Goal: Transaction & Acquisition: Purchase product/service

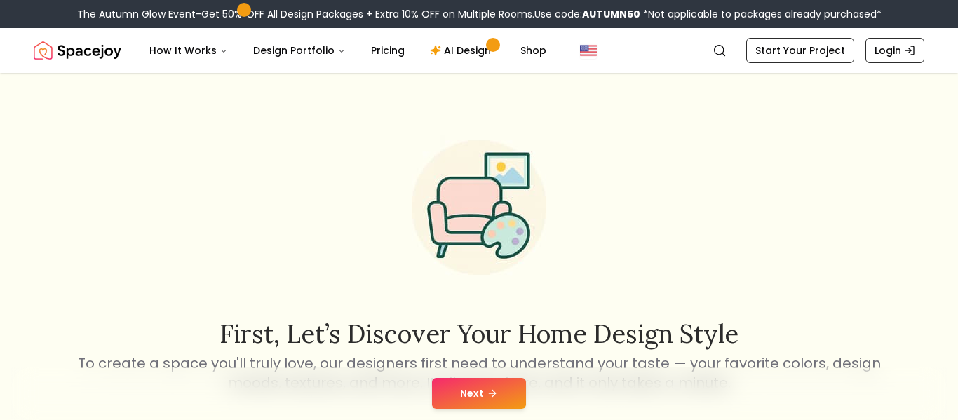
click at [457, 391] on button "Next" at bounding box center [479, 393] width 94 height 31
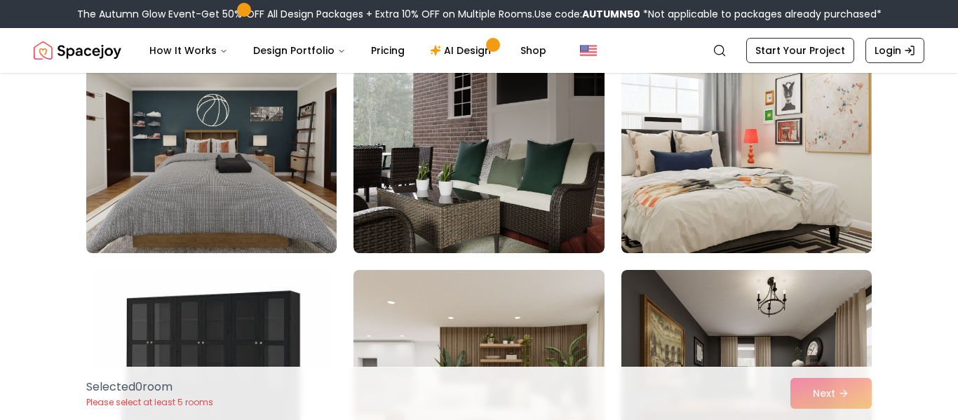
scroll to position [651, 0]
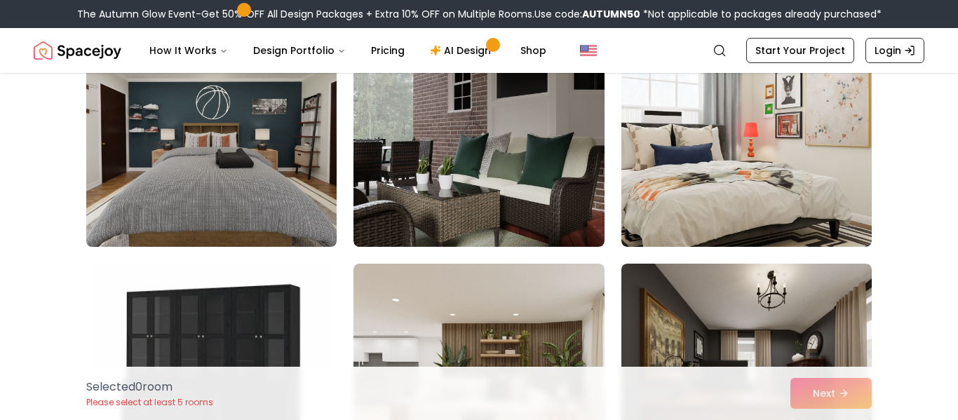
click at [257, 187] on img at bounding box center [211, 135] width 263 height 236
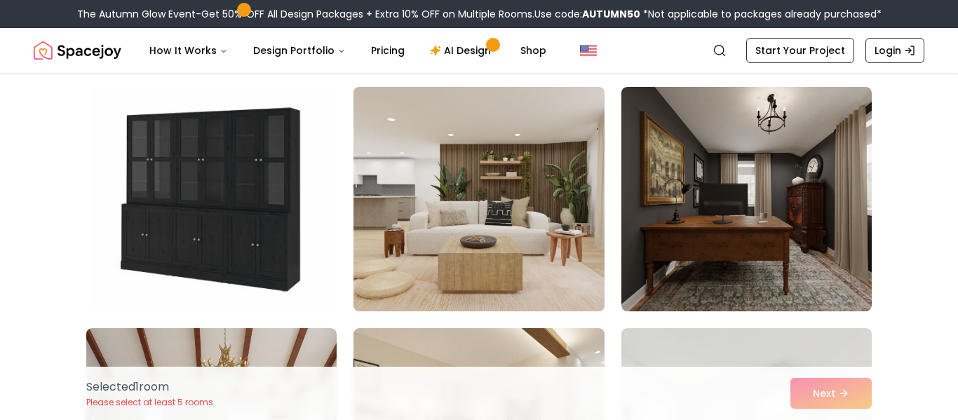
scroll to position [828, 0]
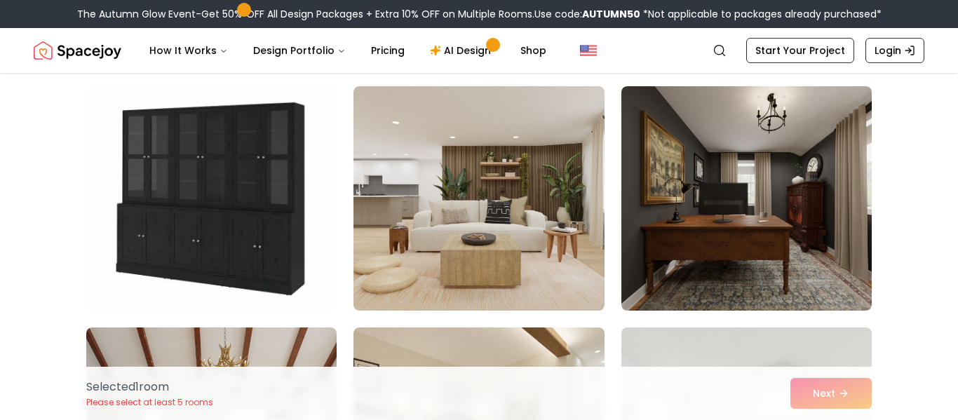
click at [278, 267] on img at bounding box center [211, 199] width 263 height 236
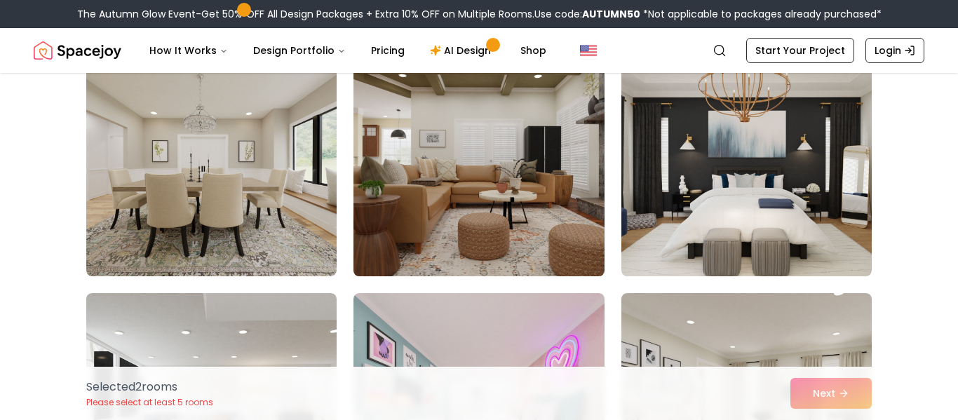
scroll to position [1348, 0]
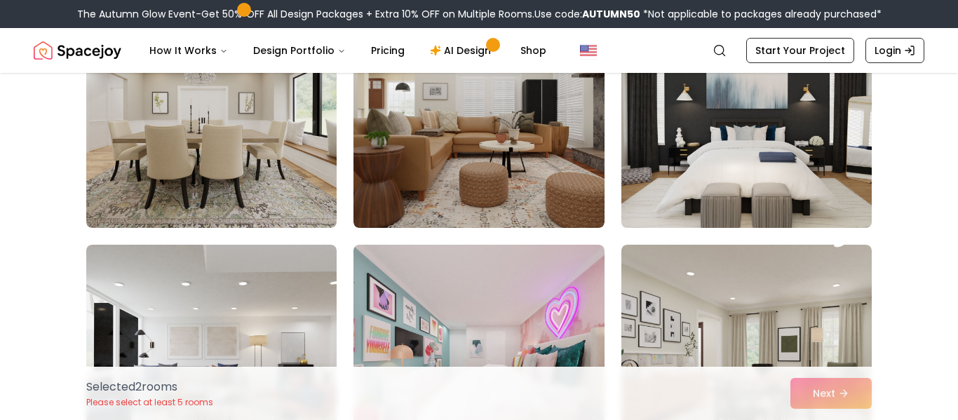
click at [817, 160] on img at bounding box center [746, 116] width 263 height 236
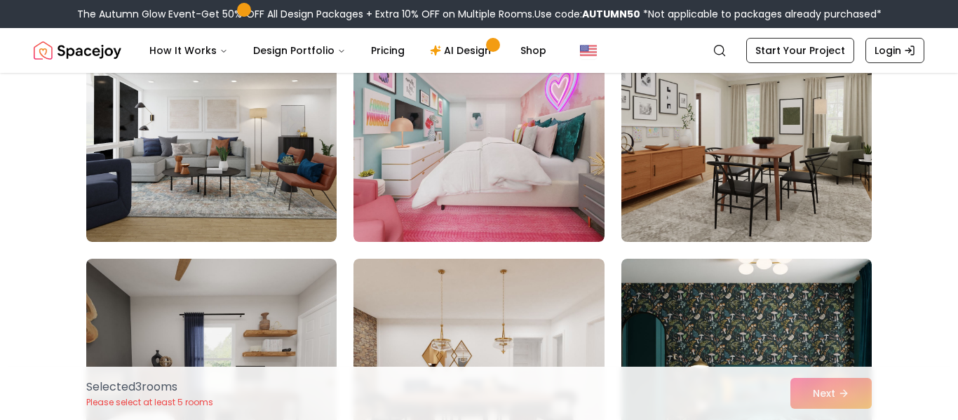
scroll to position [1623, 0]
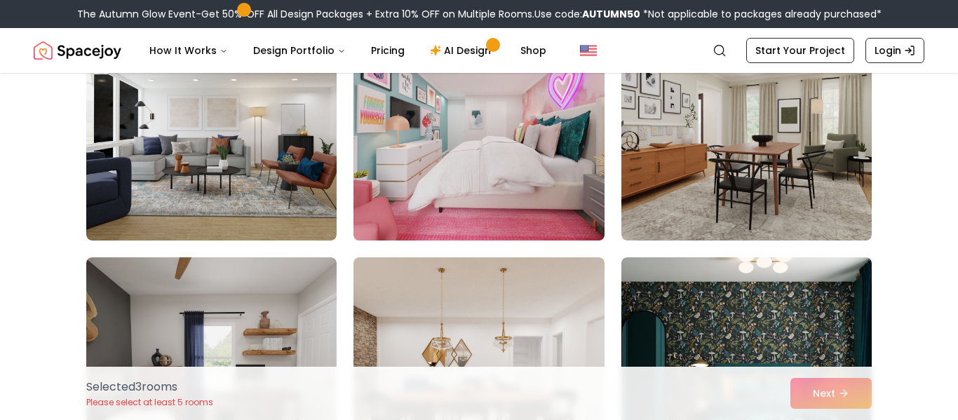
click at [516, 204] on img at bounding box center [478, 129] width 263 height 236
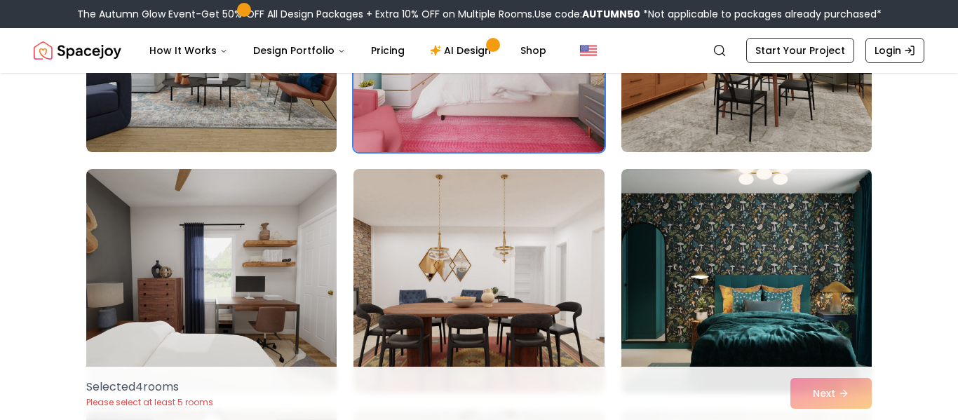
scroll to position [1726, 0]
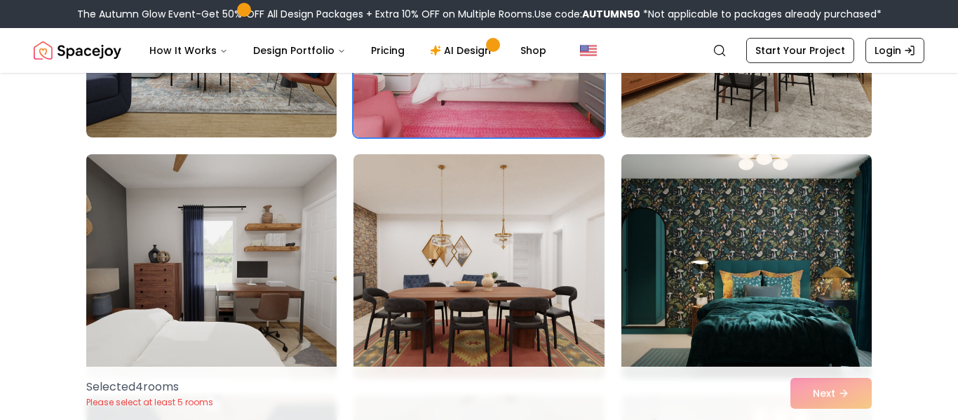
click at [152, 303] on img at bounding box center [211, 267] width 263 height 236
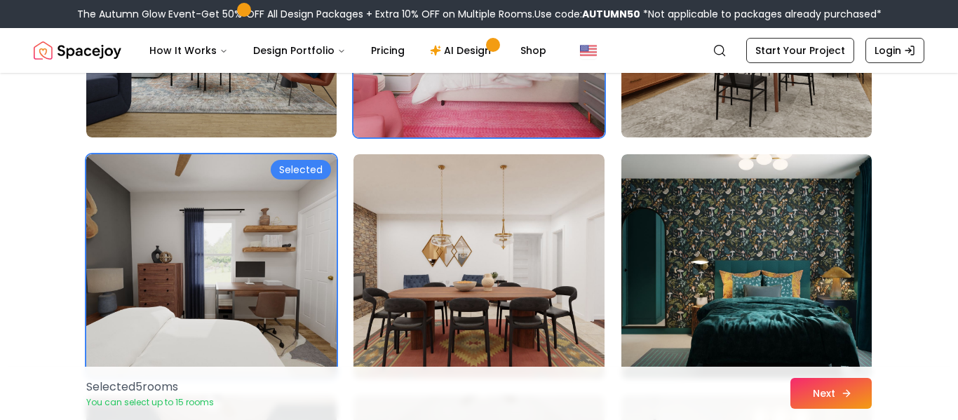
click at [814, 396] on button "Next" at bounding box center [831, 393] width 81 height 31
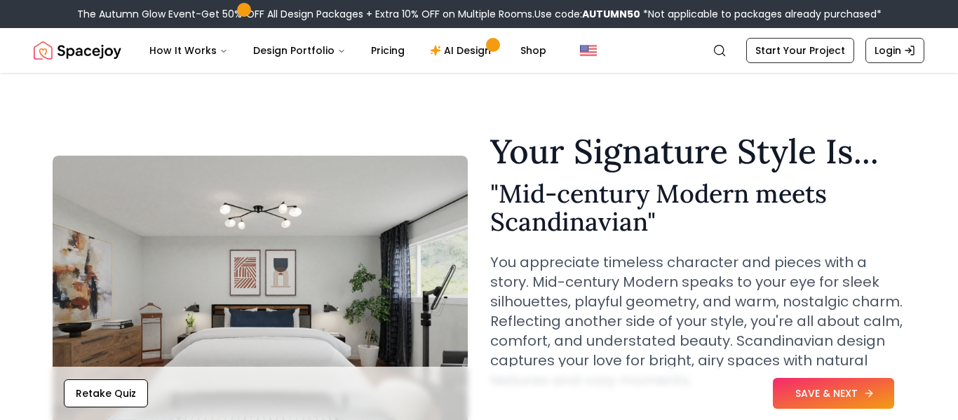
click at [800, 397] on button "SAVE & NEXT" at bounding box center [833, 393] width 121 height 31
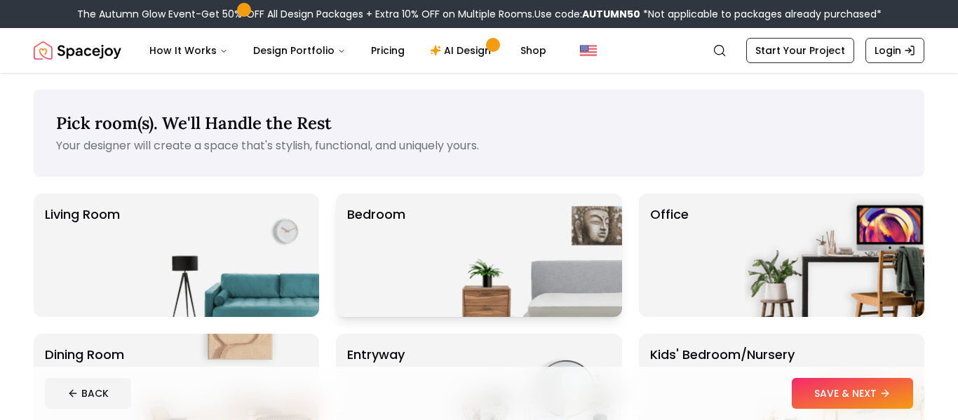
click at [486, 275] on img at bounding box center [533, 255] width 180 height 123
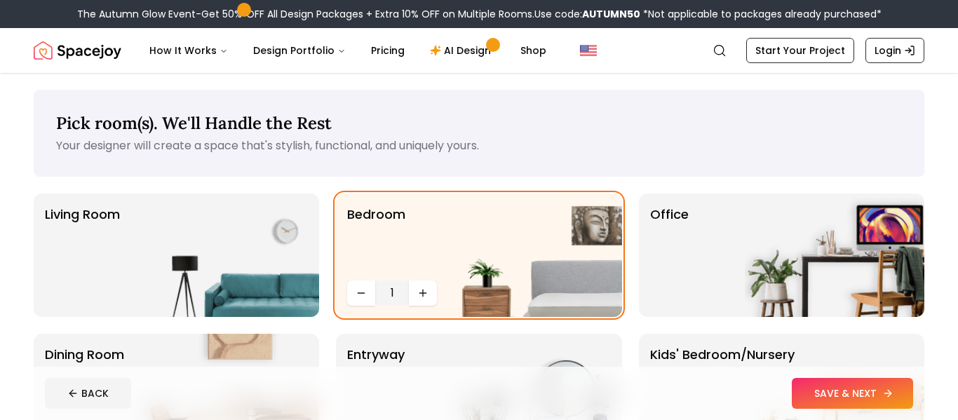
click at [820, 393] on button "SAVE & NEXT" at bounding box center [852, 393] width 121 height 31
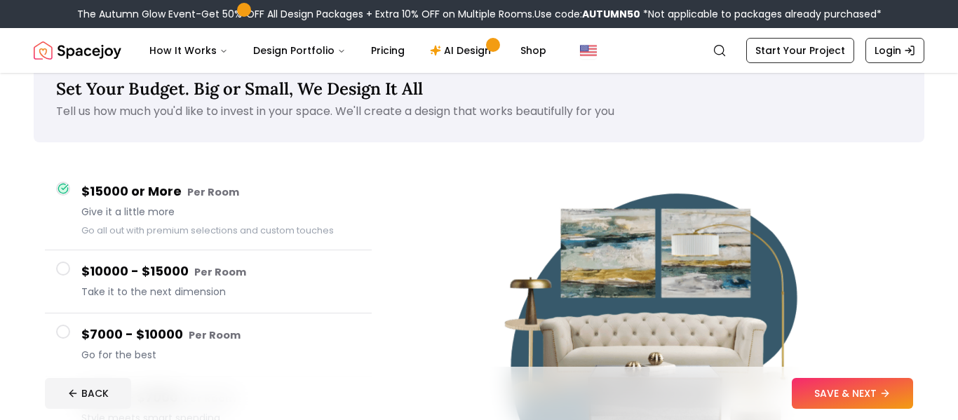
scroll to position [39, 0]
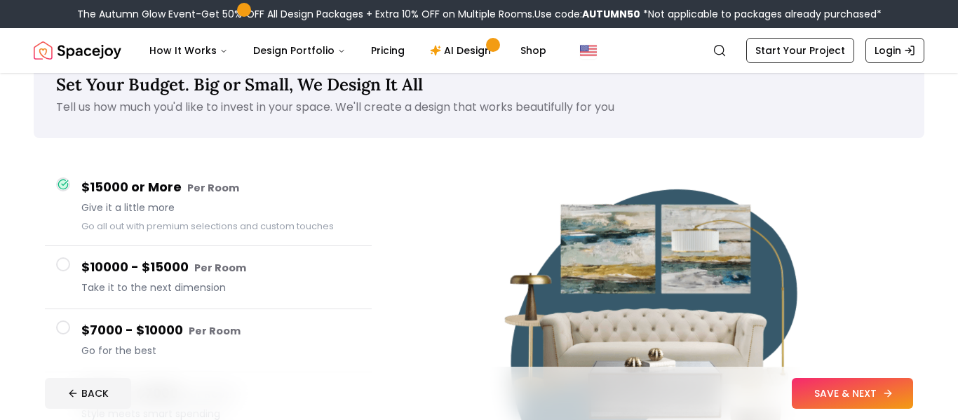
click at [827, 388] on button "SAVE & NEXT" at bounding box center [852, 393] width 121 height 31
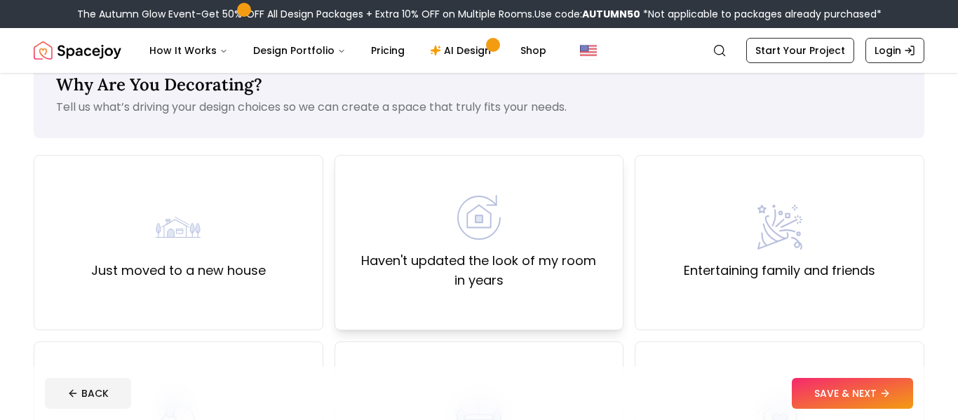
click at [498, 285] on label "Haven't updated the look of my room in years" at bounding box center [480, 270] width 266 height 39
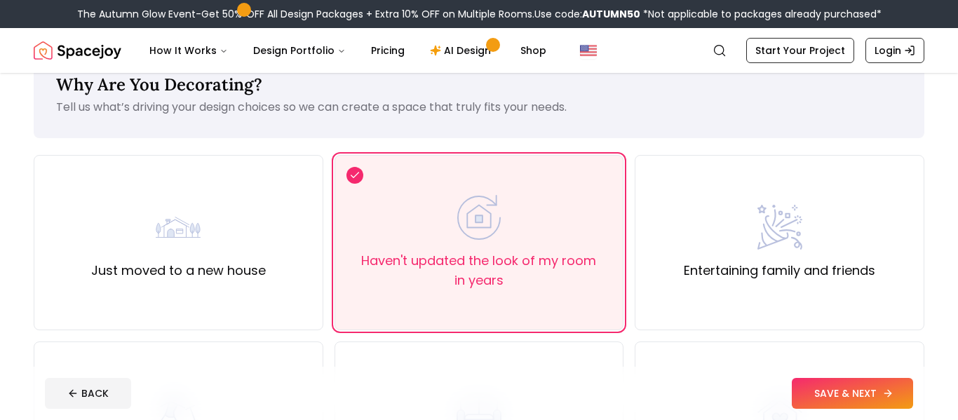
click at [862, 394] on button "SAVE & NEXT" at bounding box center [852, 393] width 121 height 31
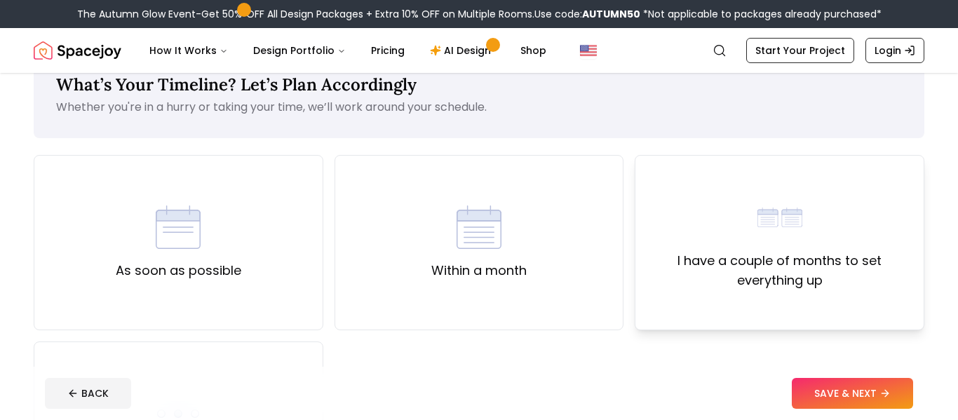
click at [736, 294] on div "I have a couple of months to set everything up" at bounding box center [780, 242] width 290 height 175
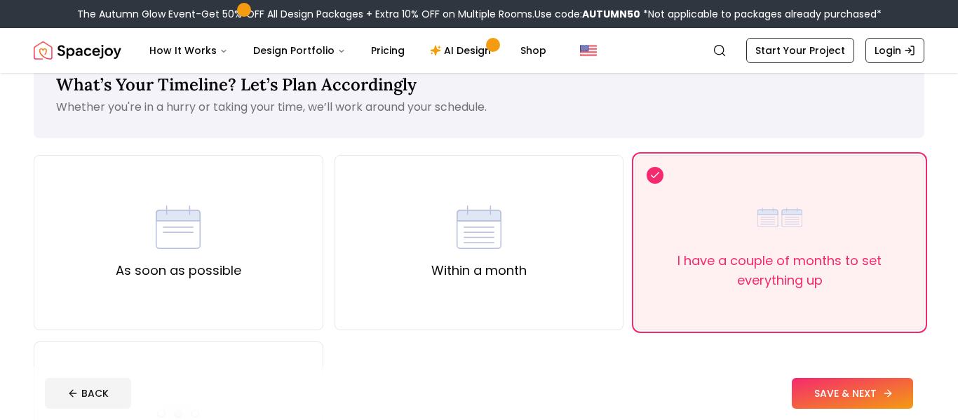
click at [868, 402] on button "SAVE & NEXT" at bounding box center [852, 393] width 121 height 31
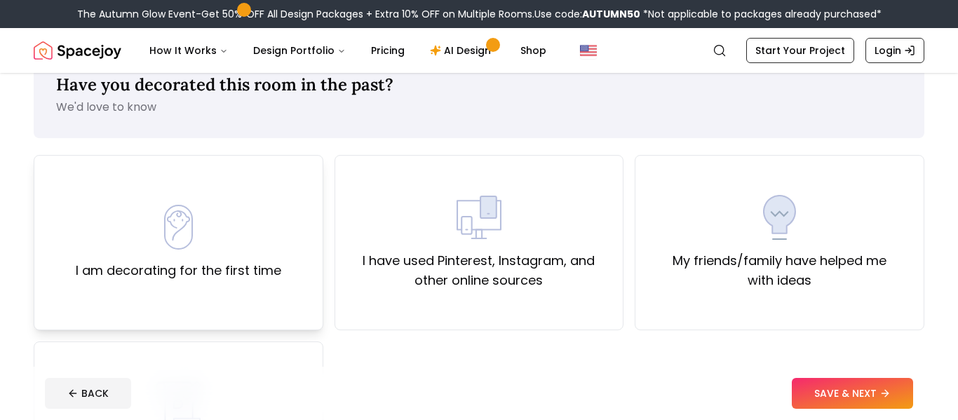
click at [242, 251] on div "I am decorating for the first time" at bounding box center [179, 243] width 206 height 76
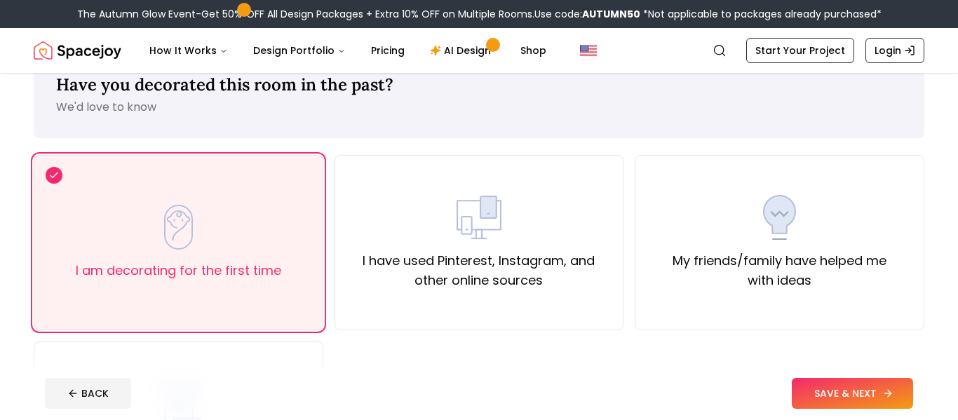
click at [862, 387] on button "SAVE & NEXT" at bounding box center [852, 393] width 121 height 31
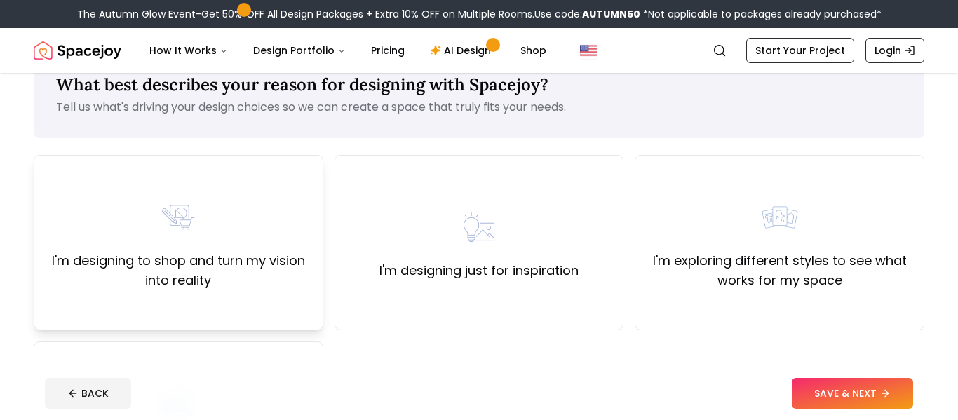
click at [274, 245] on div "I'm designing to shop and turn my vision into reality" at bounding box center [179, 242] width 266 height 95
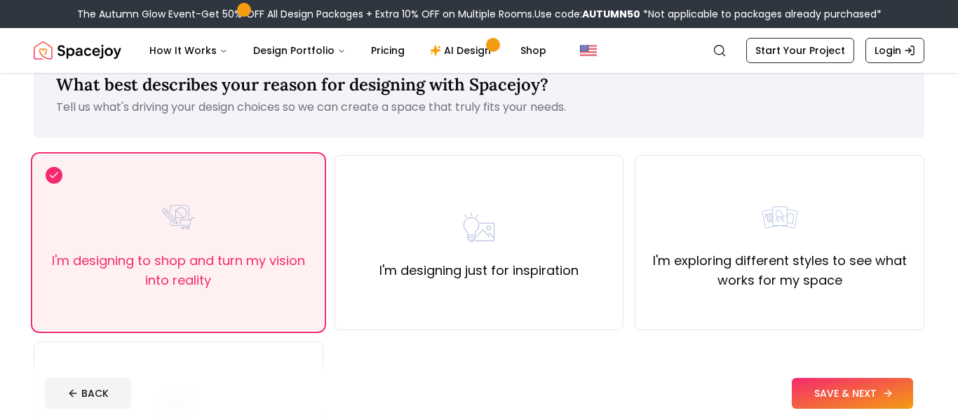
click at [812, 397] on button "SAVE & NEXT" at bounding box center [852, 393] width 121 height 31
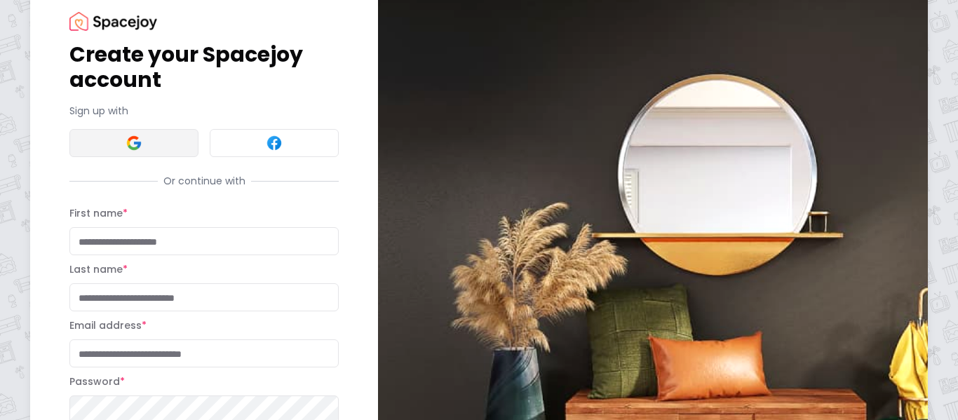
click at [159, 137] on button at bounding box center [133, 143] width 129 height 28
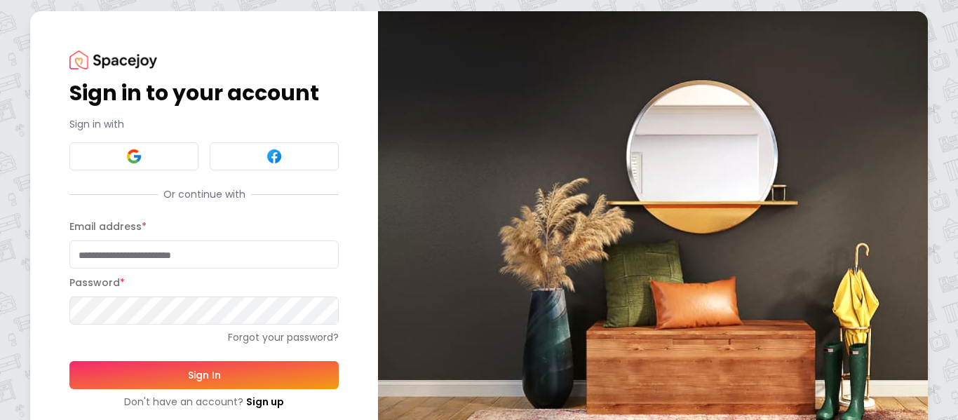
click at [119, 146] on button at bounding box center [133, 156] width 129 height 28
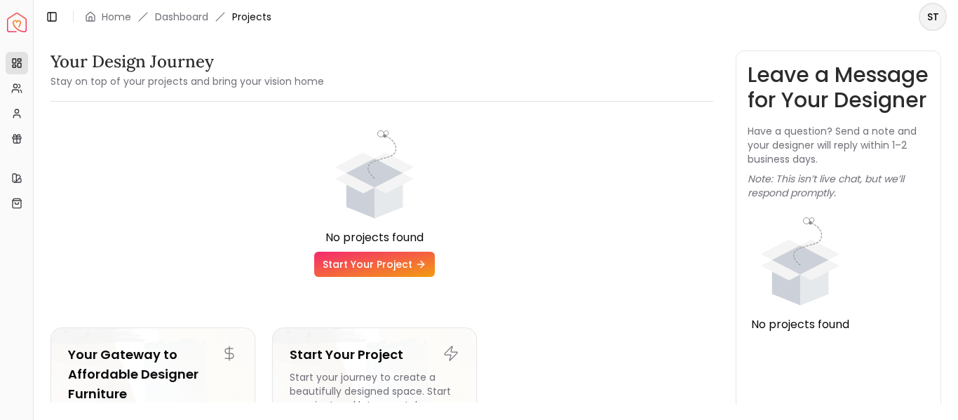
click at [371, 253] on link "Start Your Project" at bounding box center [374, 264] width 121 height 25
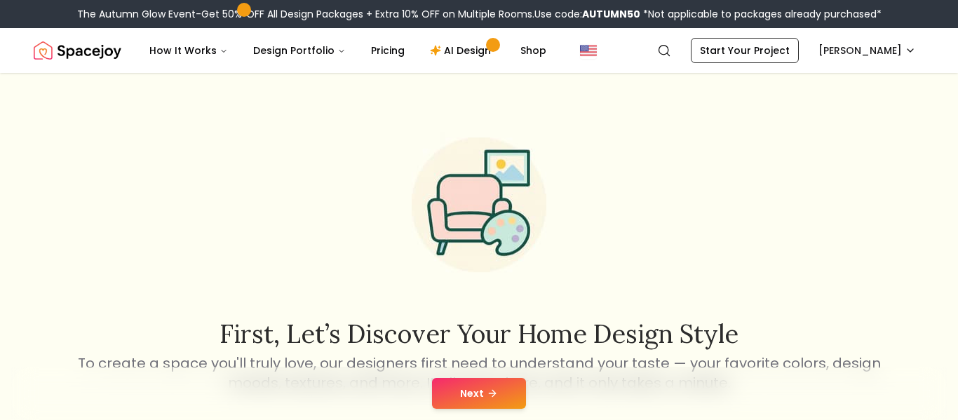
click at [479, 406] on button "Next" at bounding box center [479, 393] width 94 height 31
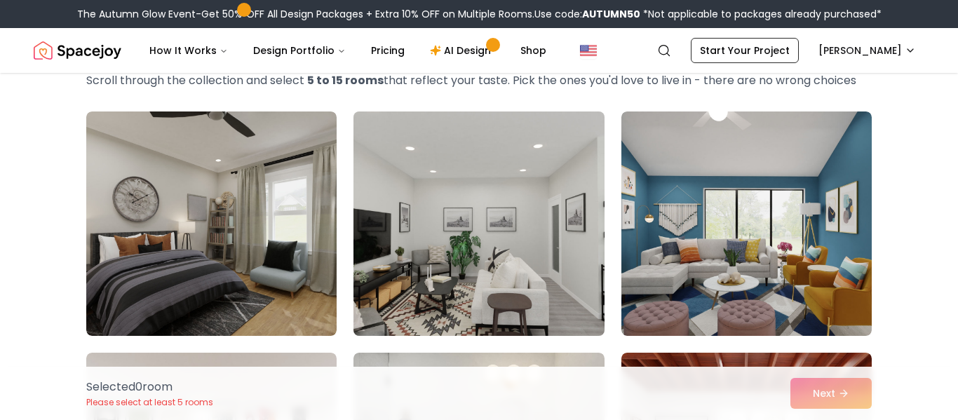
scroll to position [83, 0]
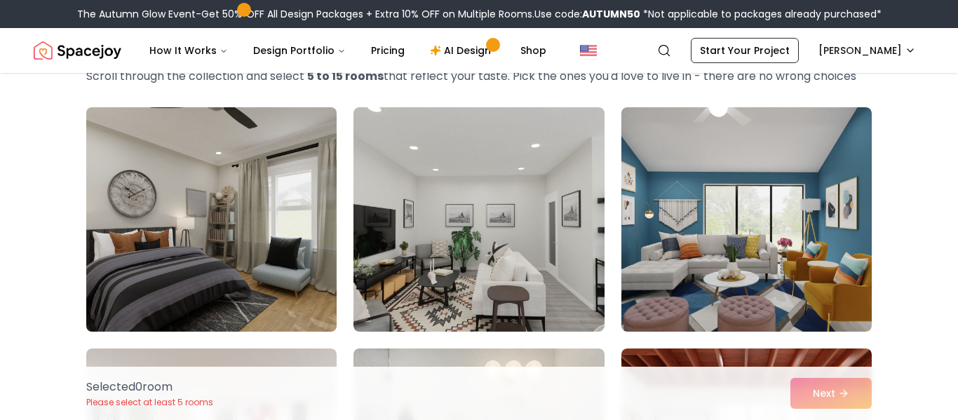
click at [162, 248] on img at bounding box center [211, 220] width 263 height 236
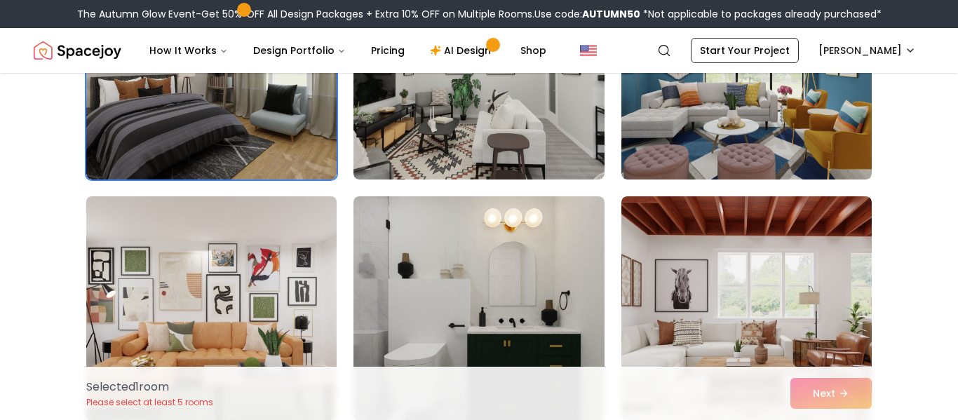
scroll to position [237, 0]
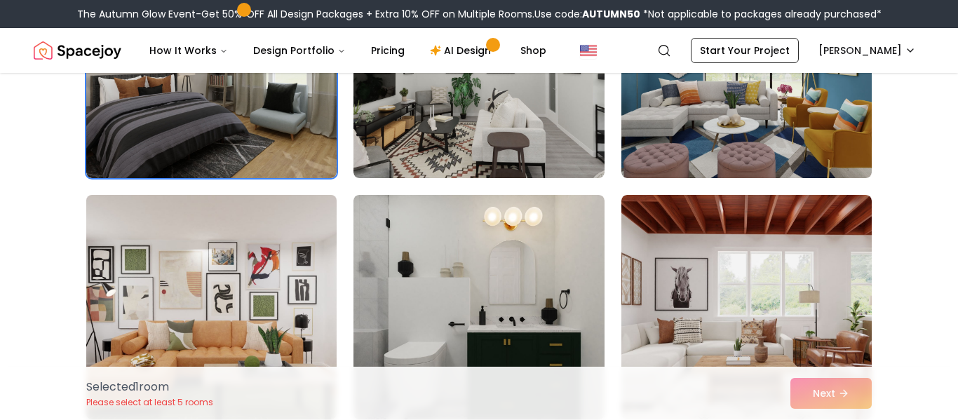
click at [168, 261] on img at bounding box center [211, 307] width 263 height 236
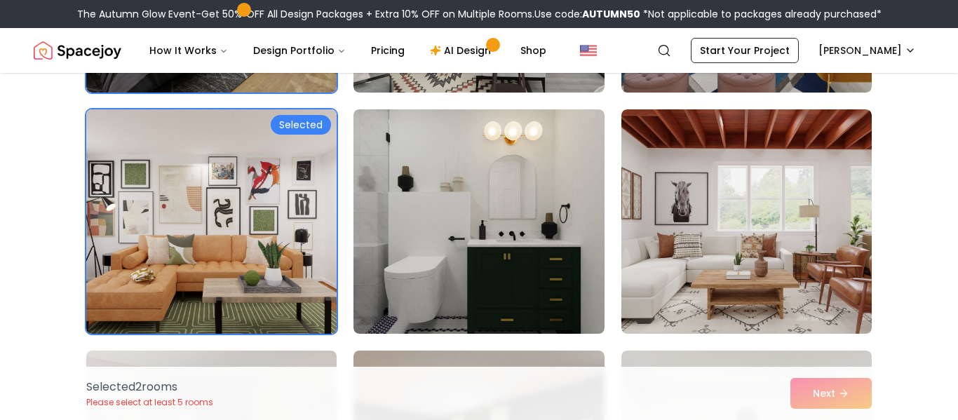
scroll to position [420, 0]
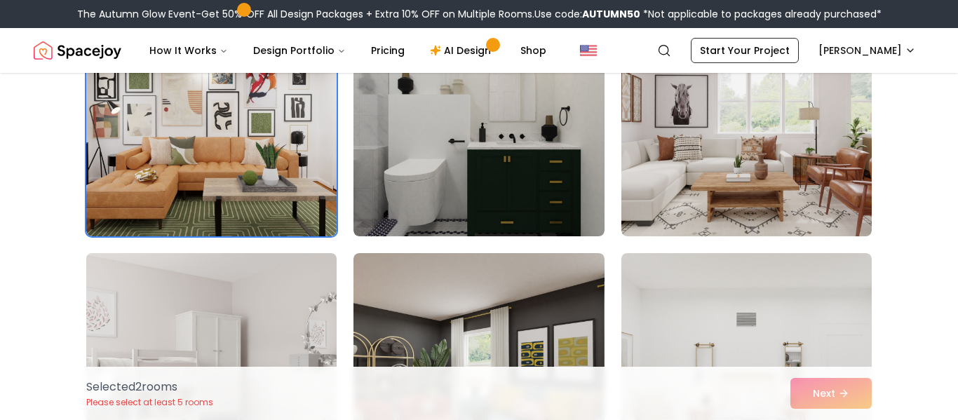
click at [177, 301] on img at bounding box center [211, 366] width 263 height 236
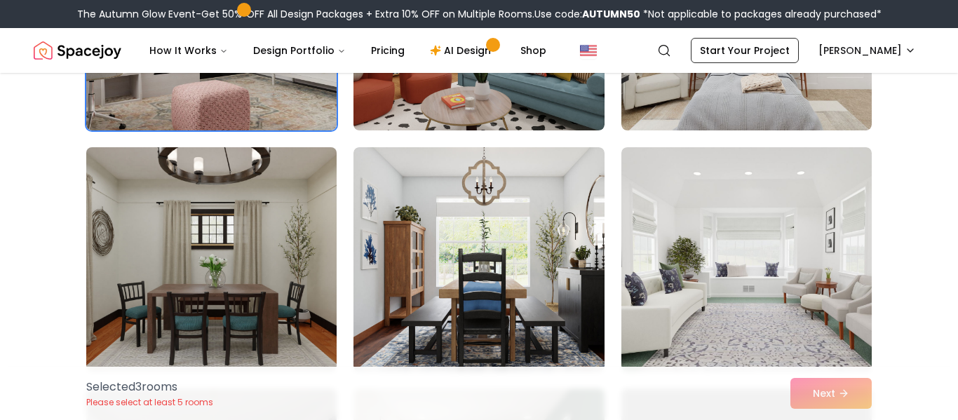
click at [183, 295] on img at bounding box center [211, 260] width 263 height 236
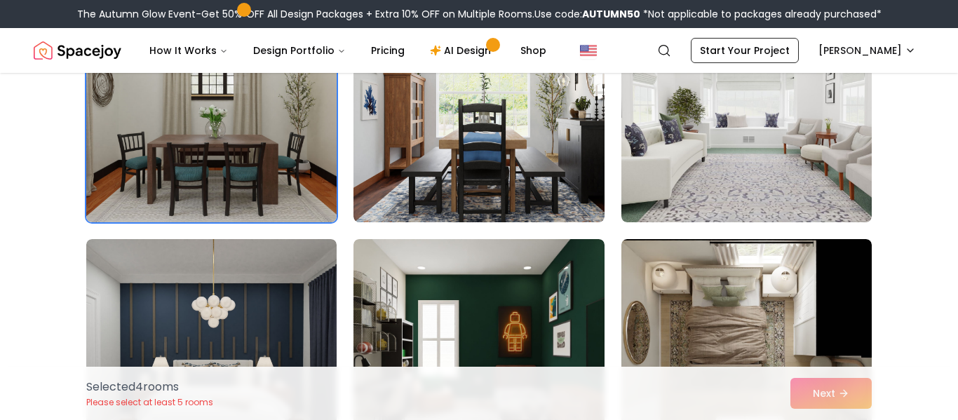
scroll to position [958, 0]
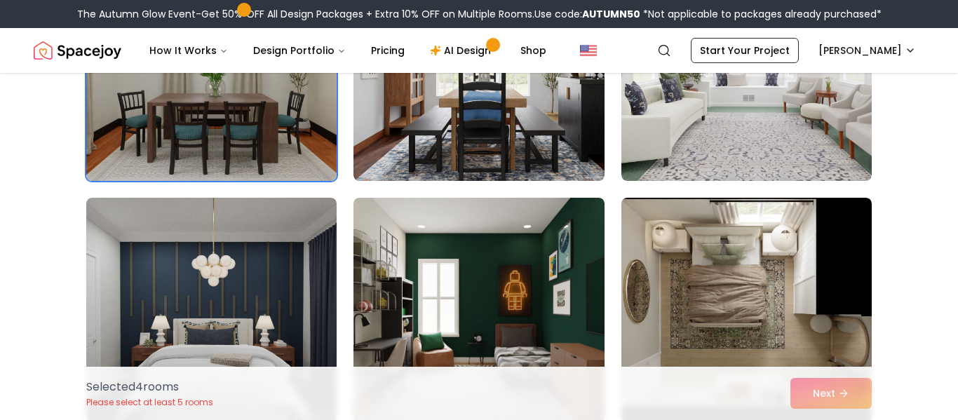
click at [183, 297] on img at bounding box center [211, 310] width 250 height 224
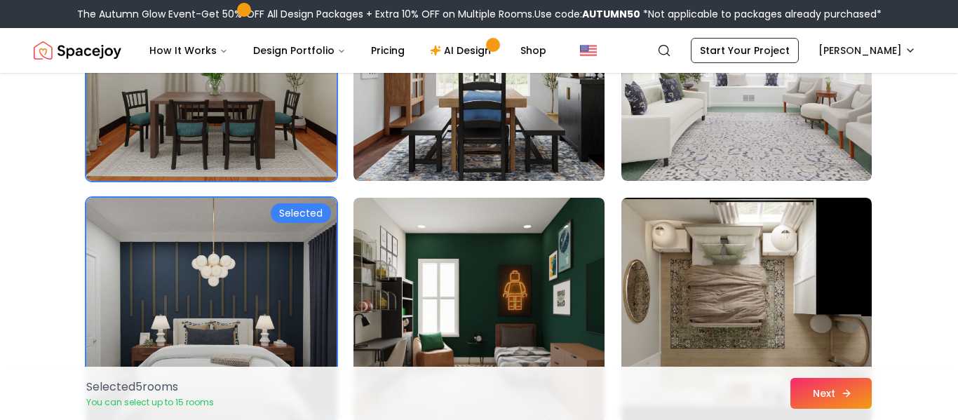
click at [831, 401] on button "Next" at bounding box center [831, 393] width 81 height 31
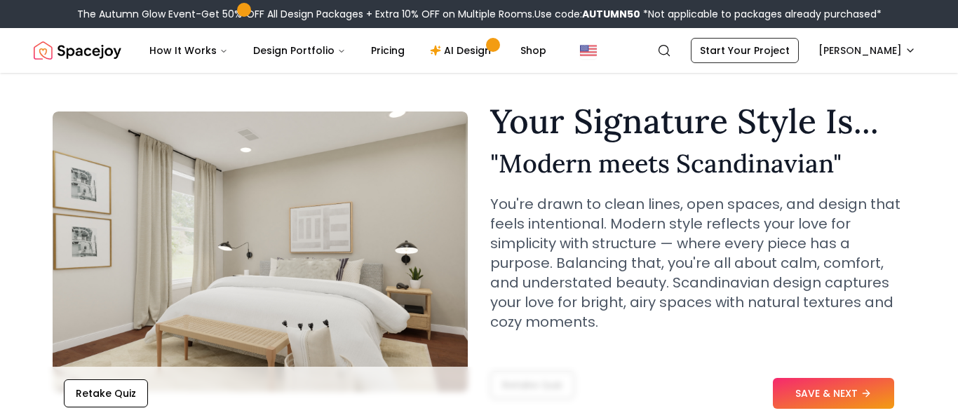
scroll to position [46, 0]
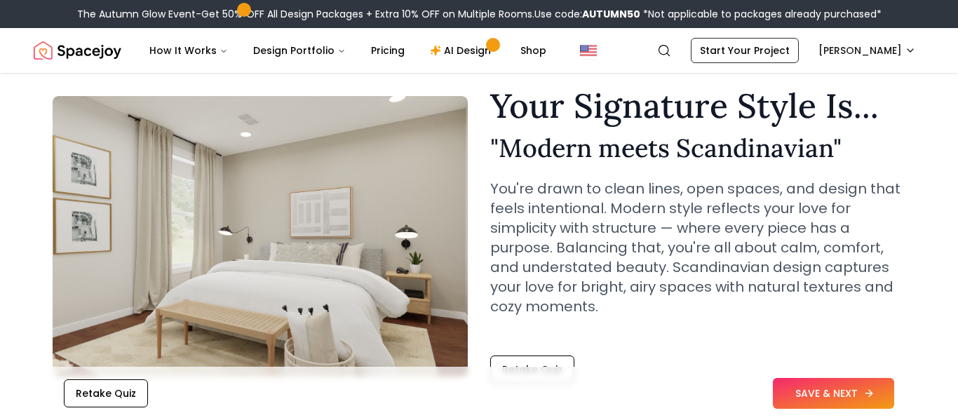
click at [835, 394] on button "SAVE & NEXT" at bounding box center [833, 393] width 121 height 31
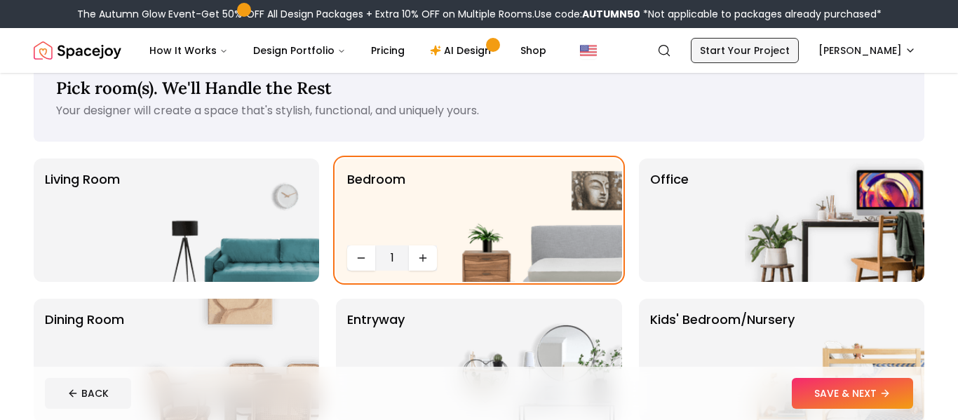
click at [789, 51] on link "Start Your Project" at bounding box center [745, 50] width 108 height 25
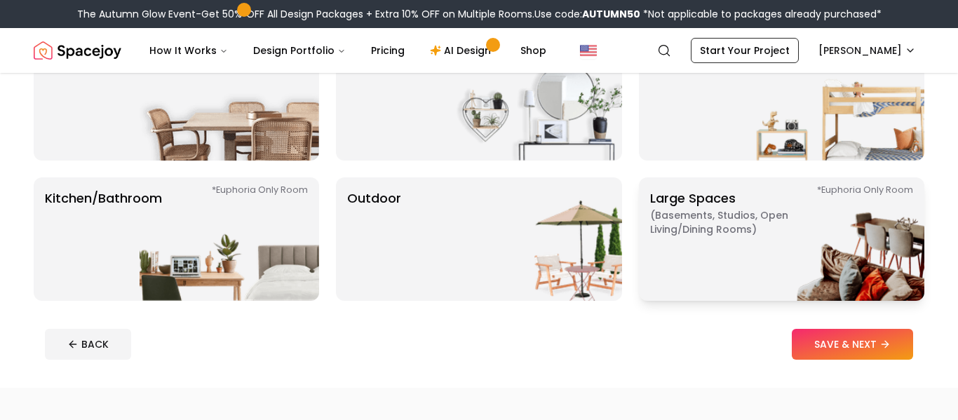
scroll to position [299, 0]
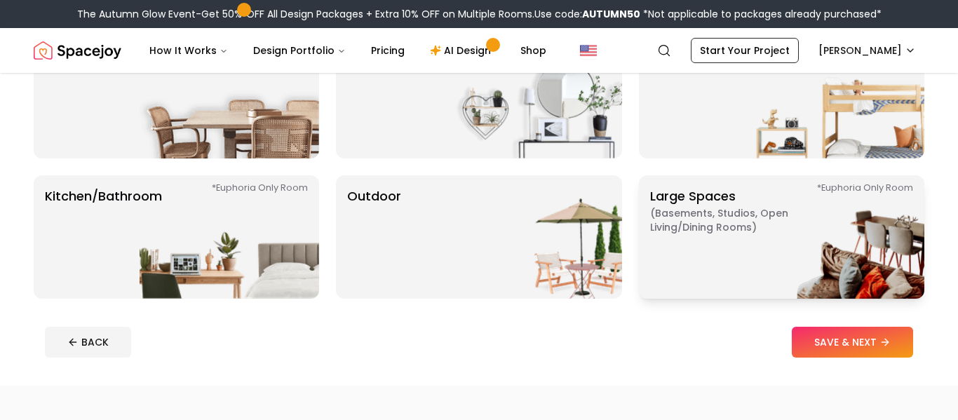
click at [840, 237] on img at bounding box center [835, 236] width 180 height 123
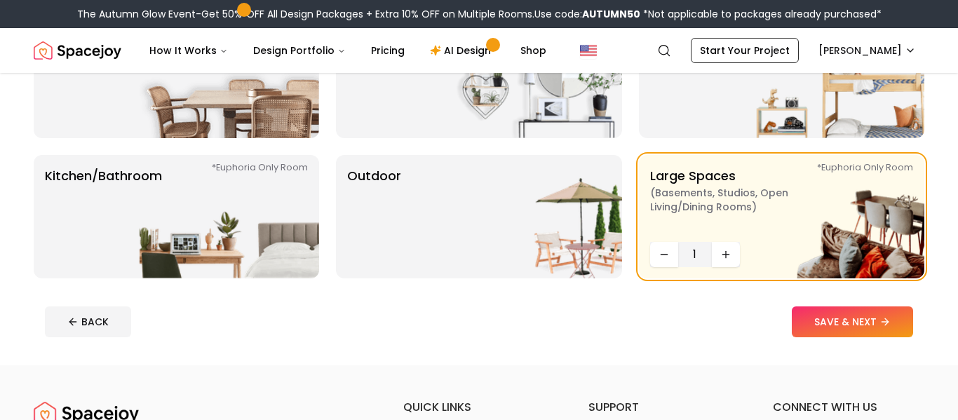
scroll to position [383, 0]
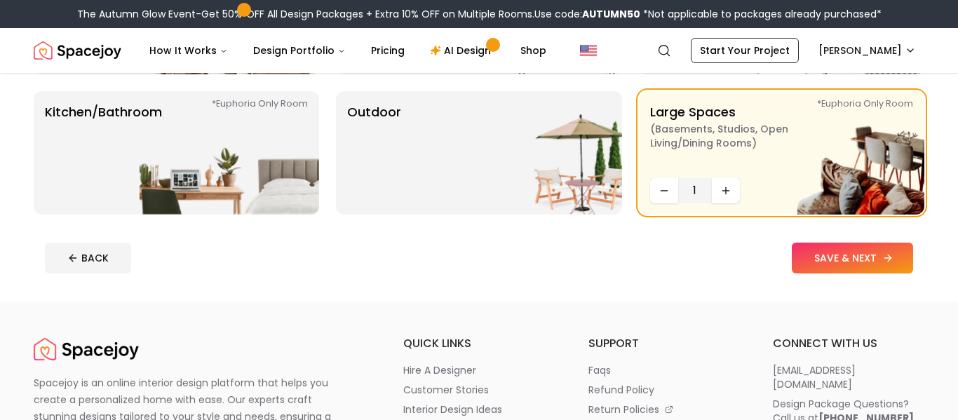
click at [871, 268] on button "SAVE & NEXT" at bounding box center [852, 258] width 121 height 31
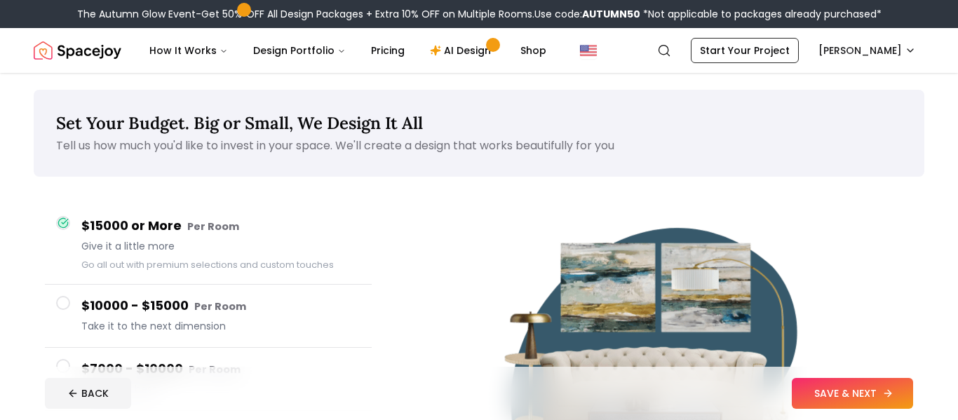
click at [901, 389] on button "SAVE & NEXT" at bounding box center [852, 393] width 121 height 31
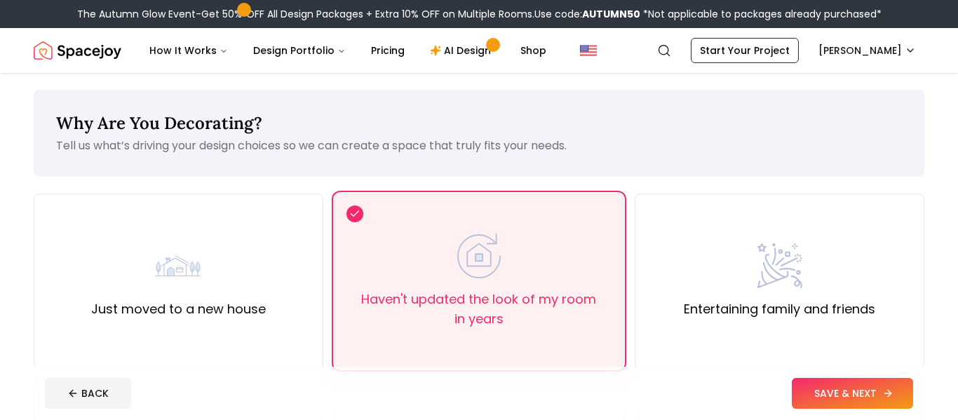
click at [898, 389] on button "SAVE & NEXT" at bounding box center [852, 393] width 121 height 31
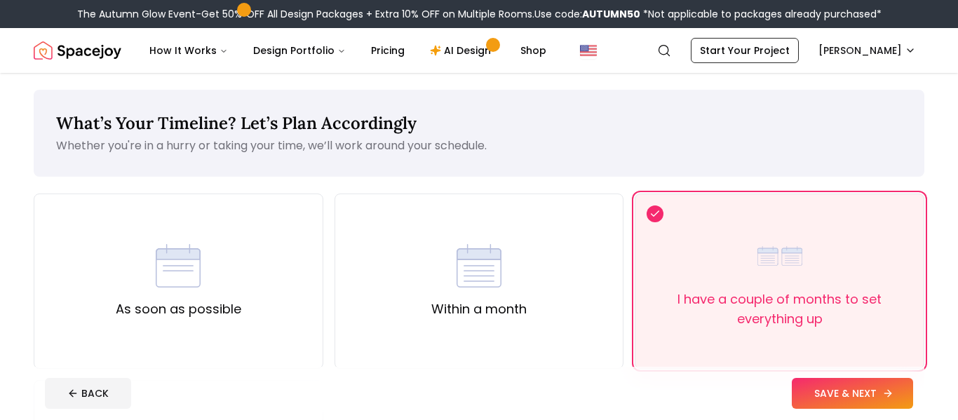
click at [898, 389] on button "SAVE & NEXT" at bounding box center [852, 393] width 121 height 31
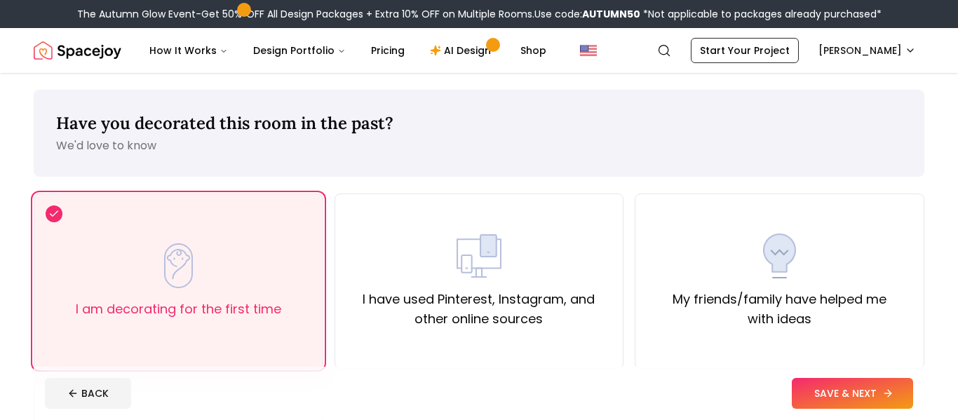
click at [898, 389] on button "SAVE & NEXT" at bounding box center [852, 393] width 121 height 31
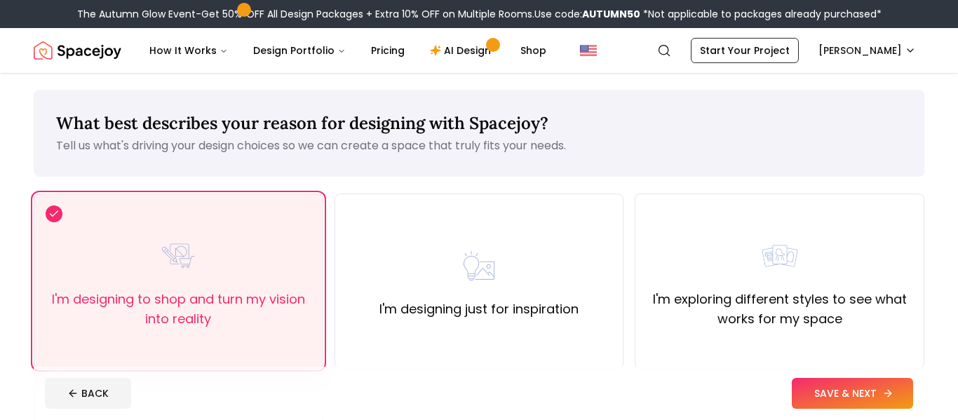
click at [898, 389] on button "SAVE & NEXT" at bounding box center [852, 393] width 121 height 31
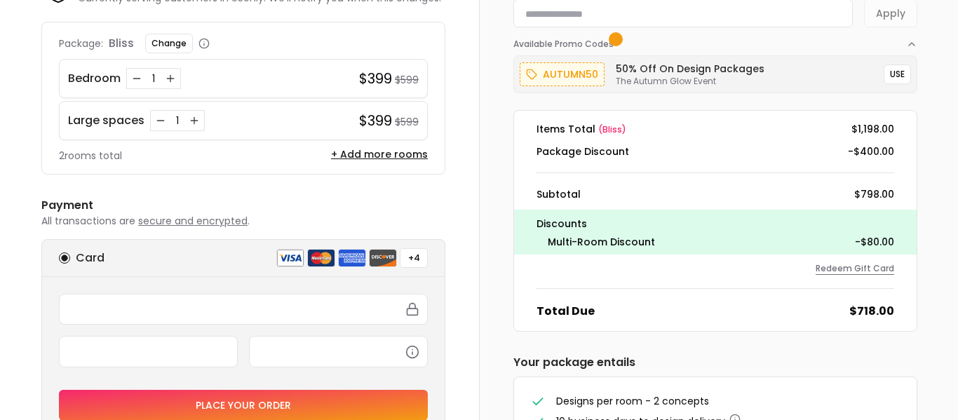
scroll to position [98, 0]
